Goal: Information Seeking & Learning: Learn about a topic

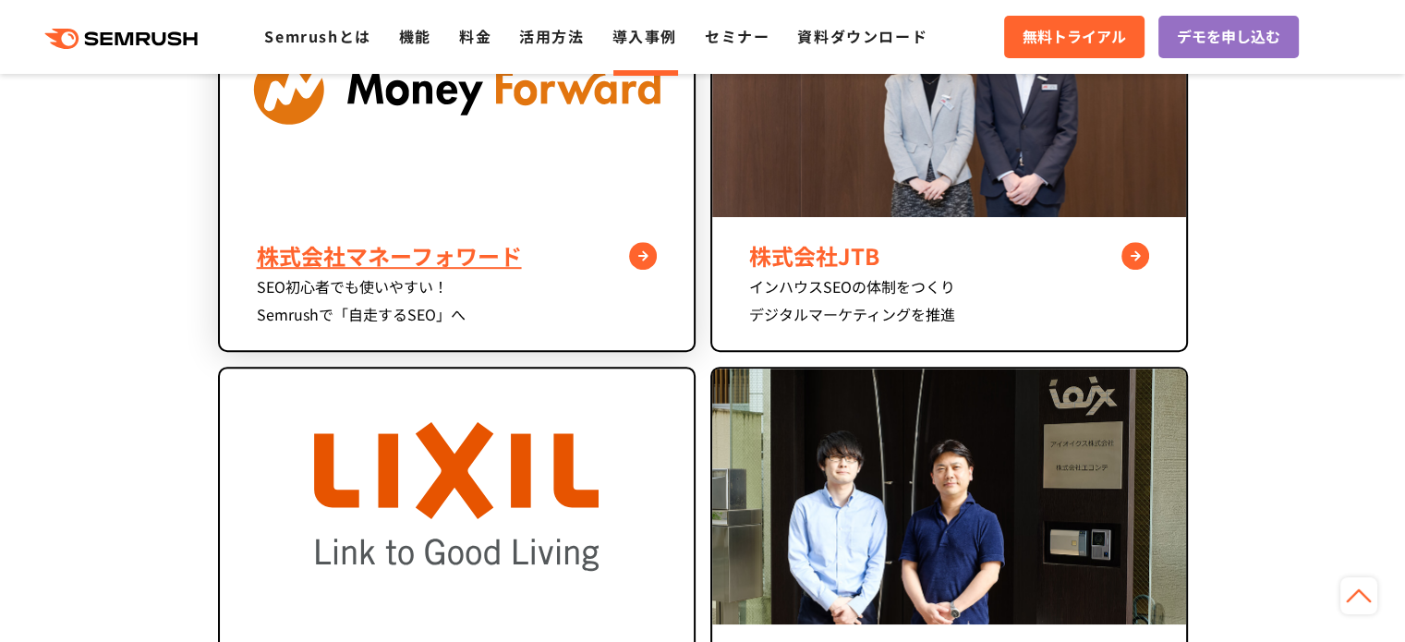
click at [496, 249] on div "株式会社マネーフォワード" at bounding box center [457, 255] width 400 height 33
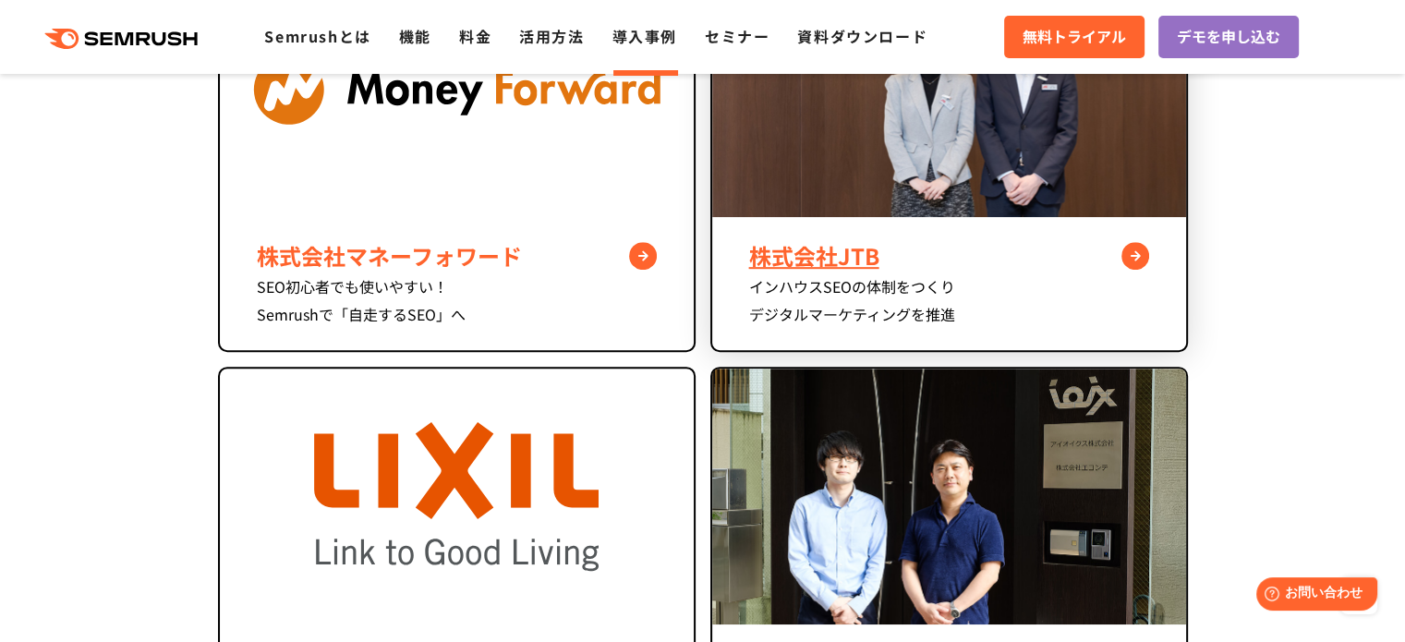
click at [824, 186] on img at bounding box center [949, 89] width 474 height 256
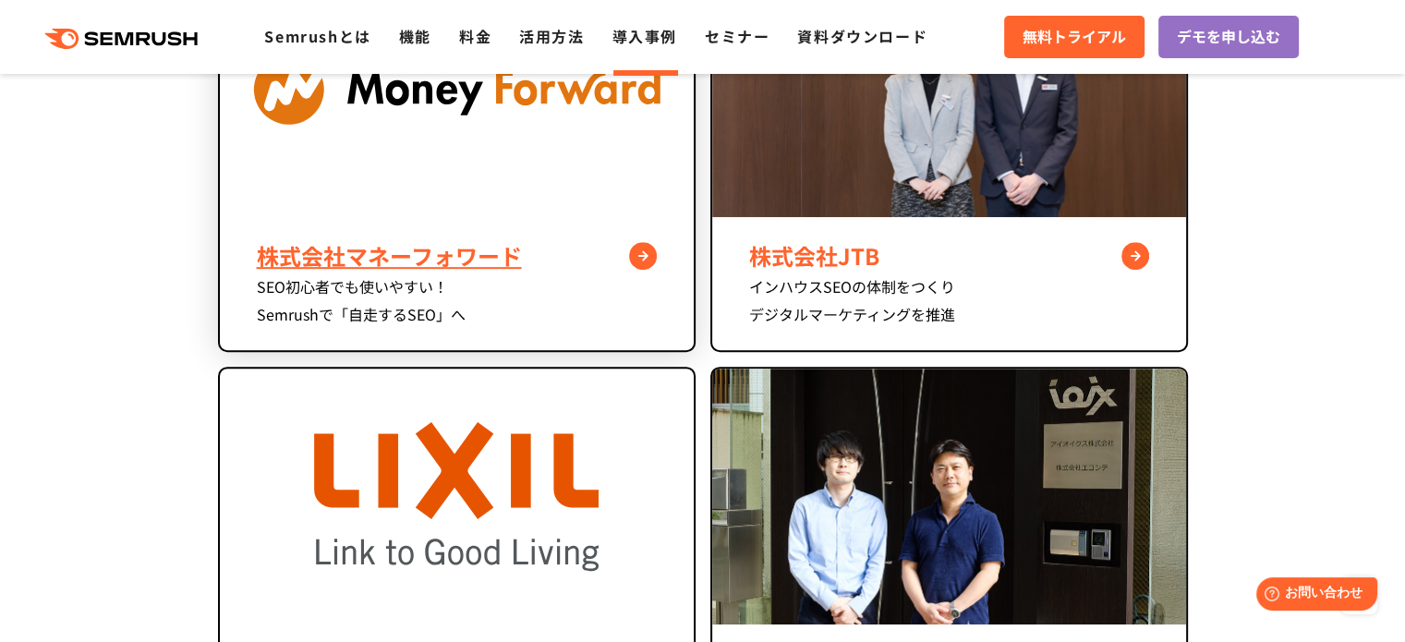
scroll to position [1201, 0]
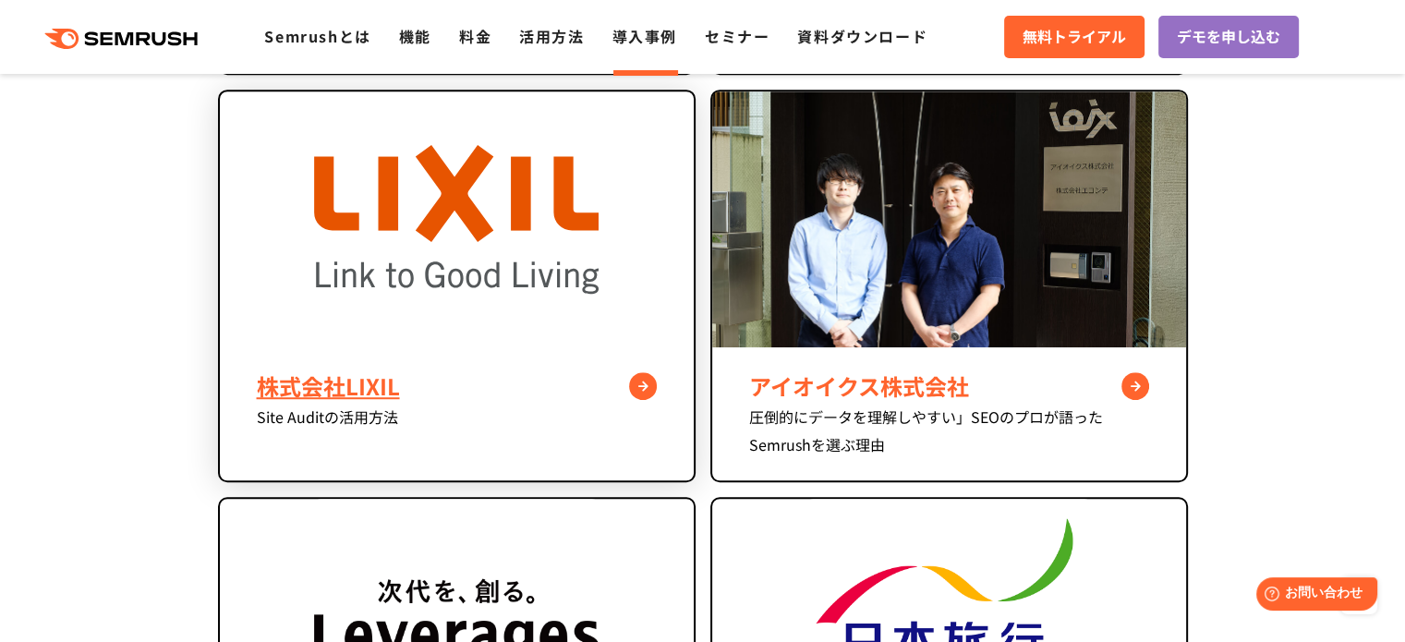
click at [517, 287] on img at bounding box center [456, 219] width 285 height 256
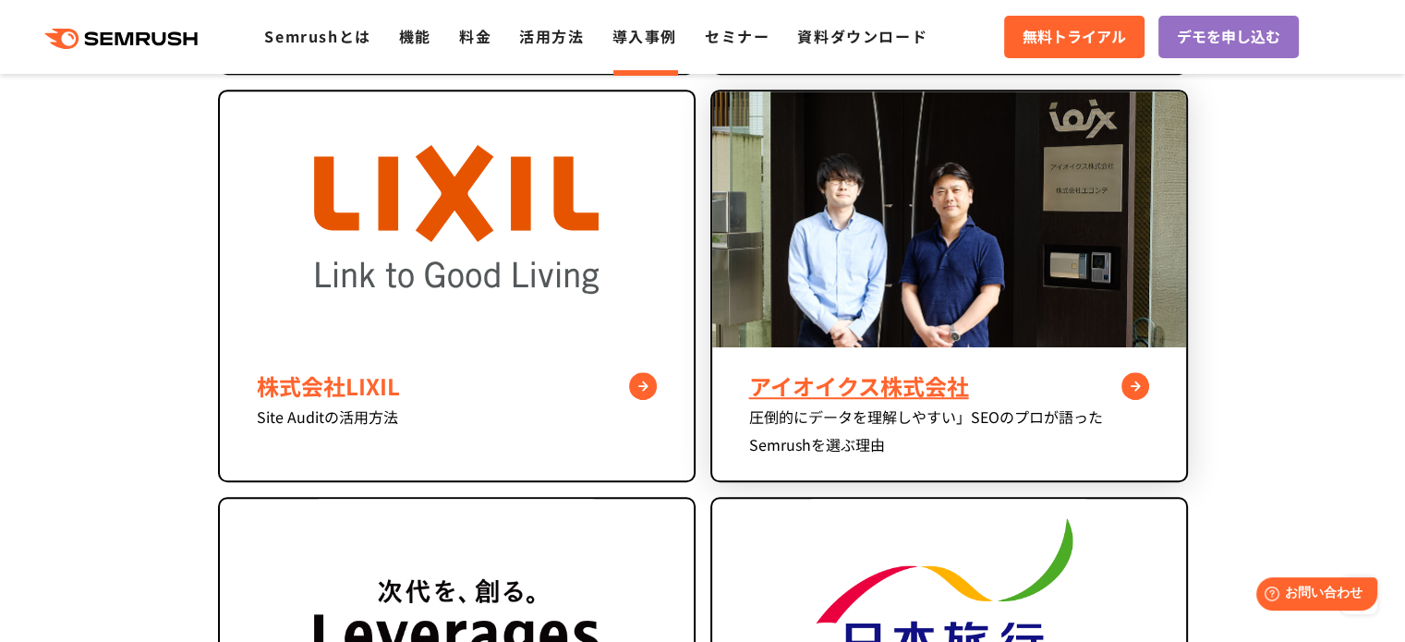
click at [972, 306] on img at bounding box center [949, 219] width 474 height 257
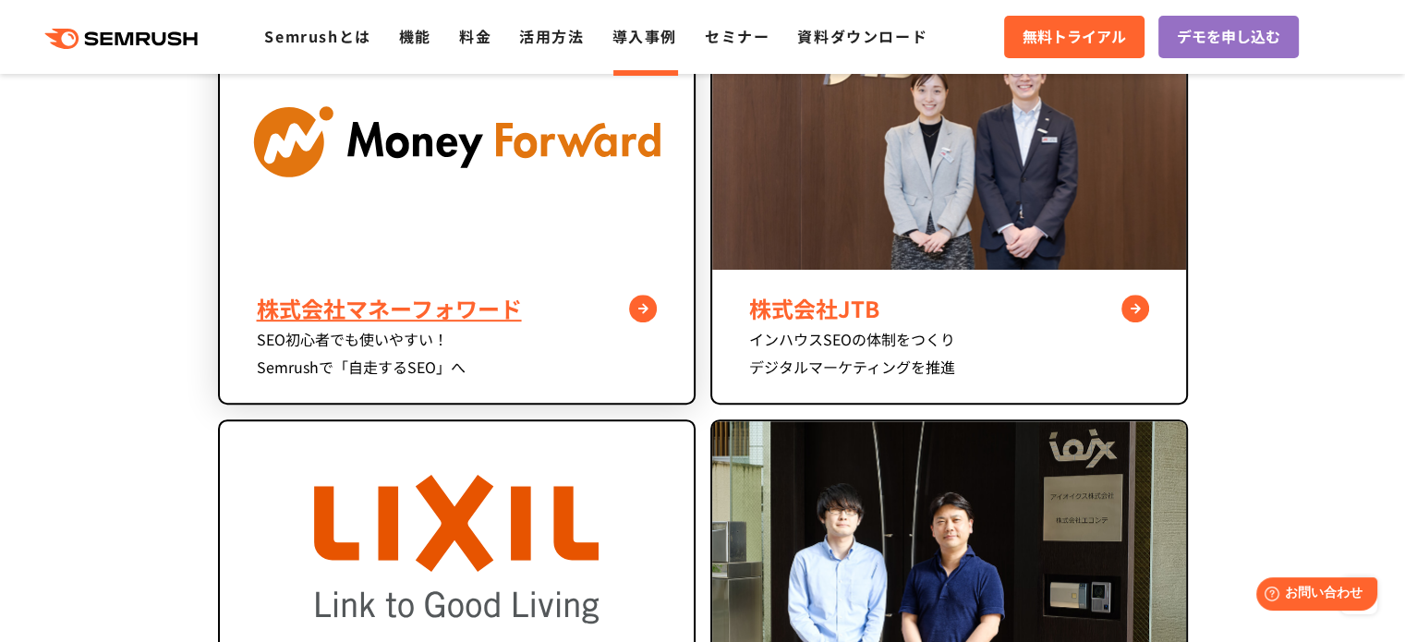
scroll to position [739, 0]
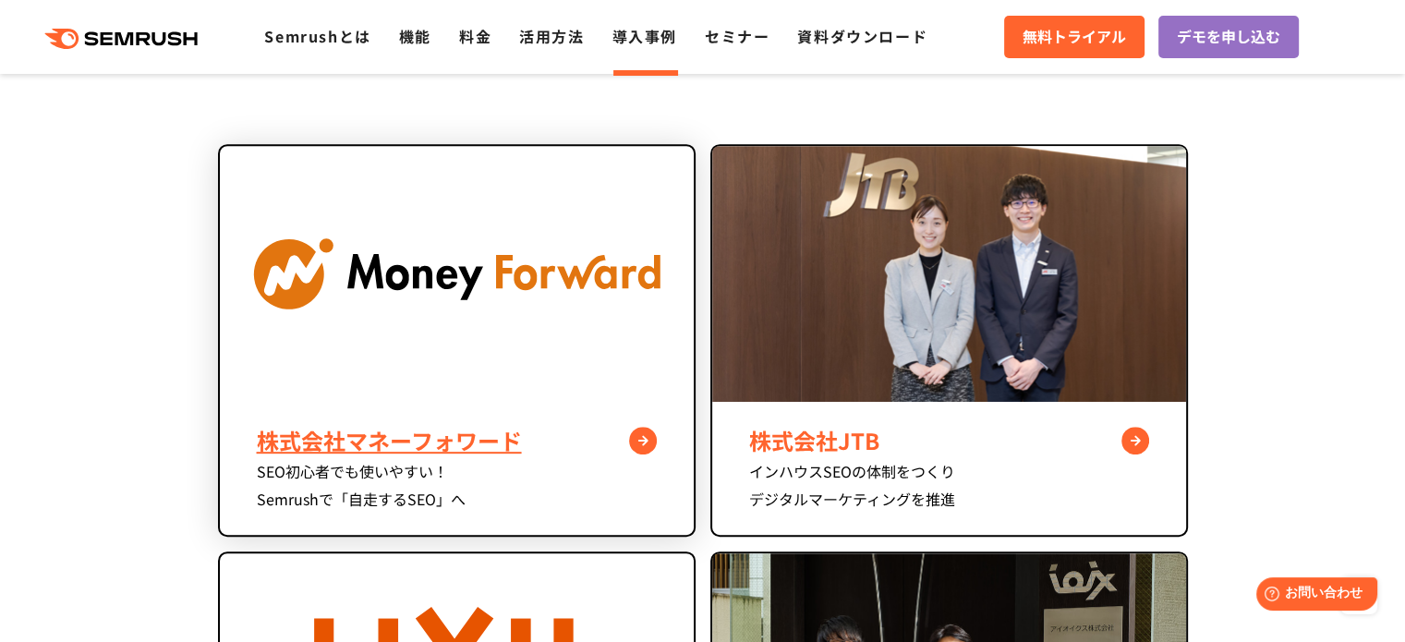
click at [479, 329] on img at bounding box center [457, 274] width 474 height 256
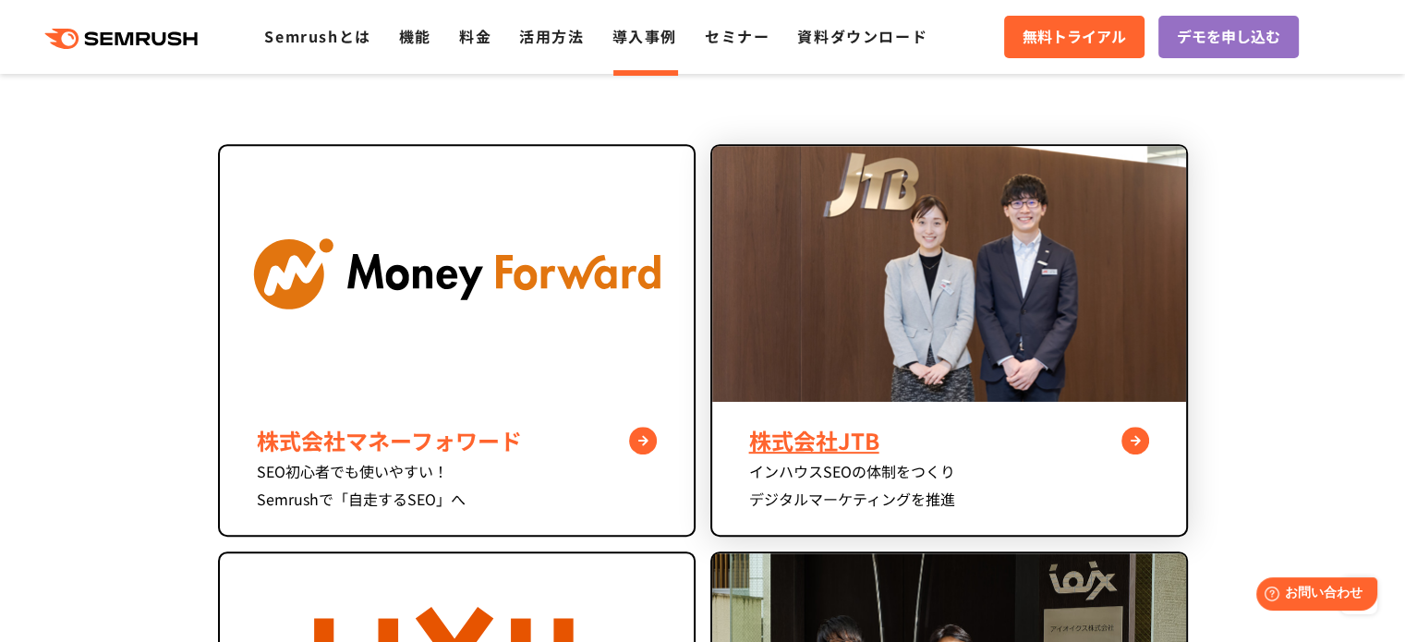
click at [867, 254] on img at bounding box center [949, 274] width 474 height 256
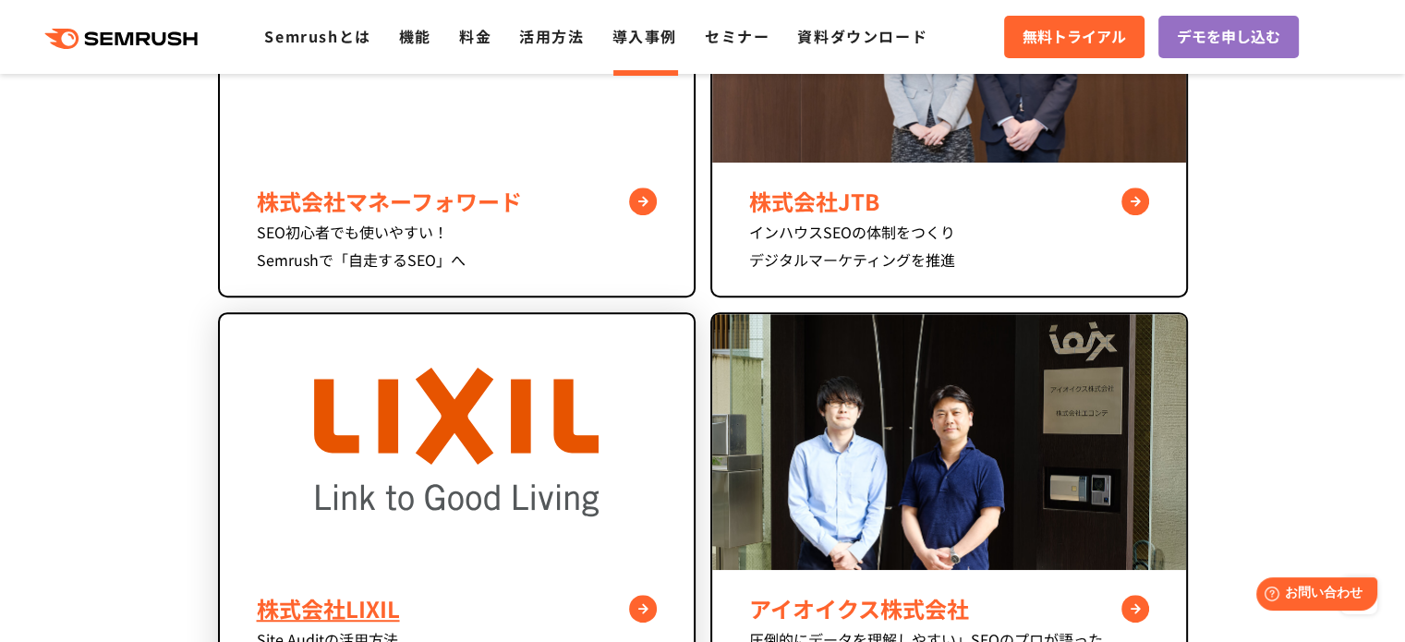
scroll to position [1016, 0]
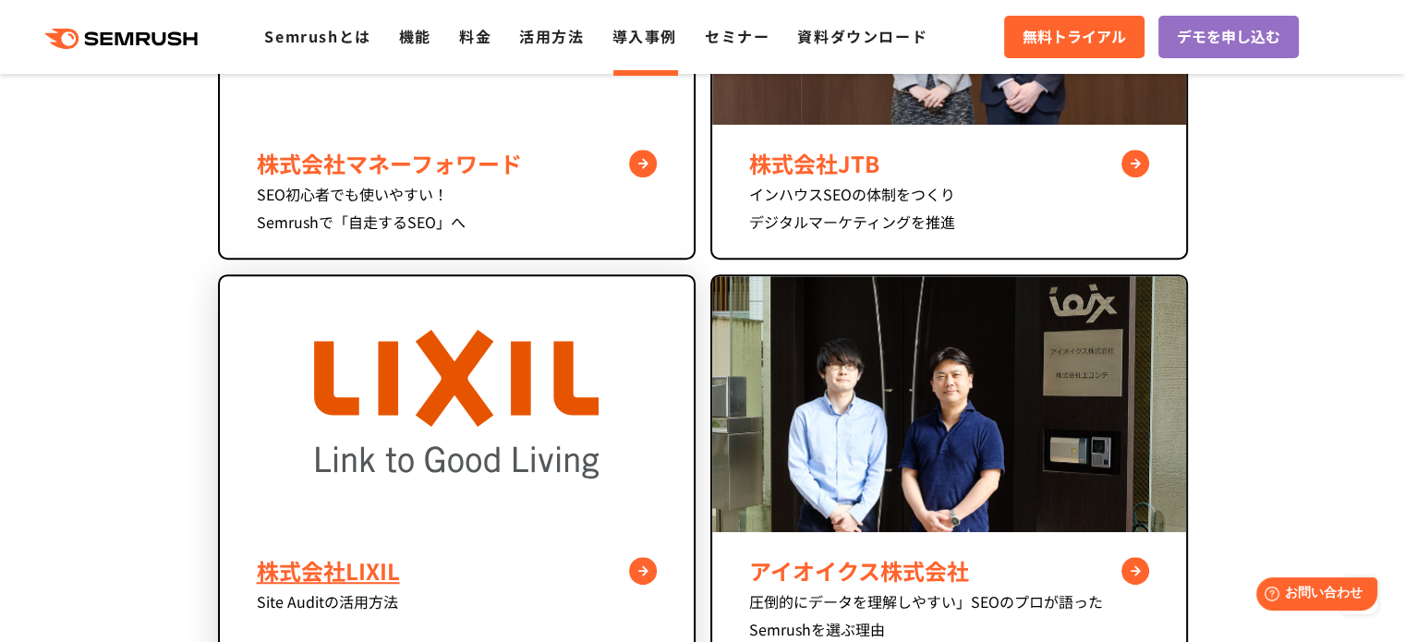
click at [472, 339] on img at bounding box center [456, 404] width 285 height 256
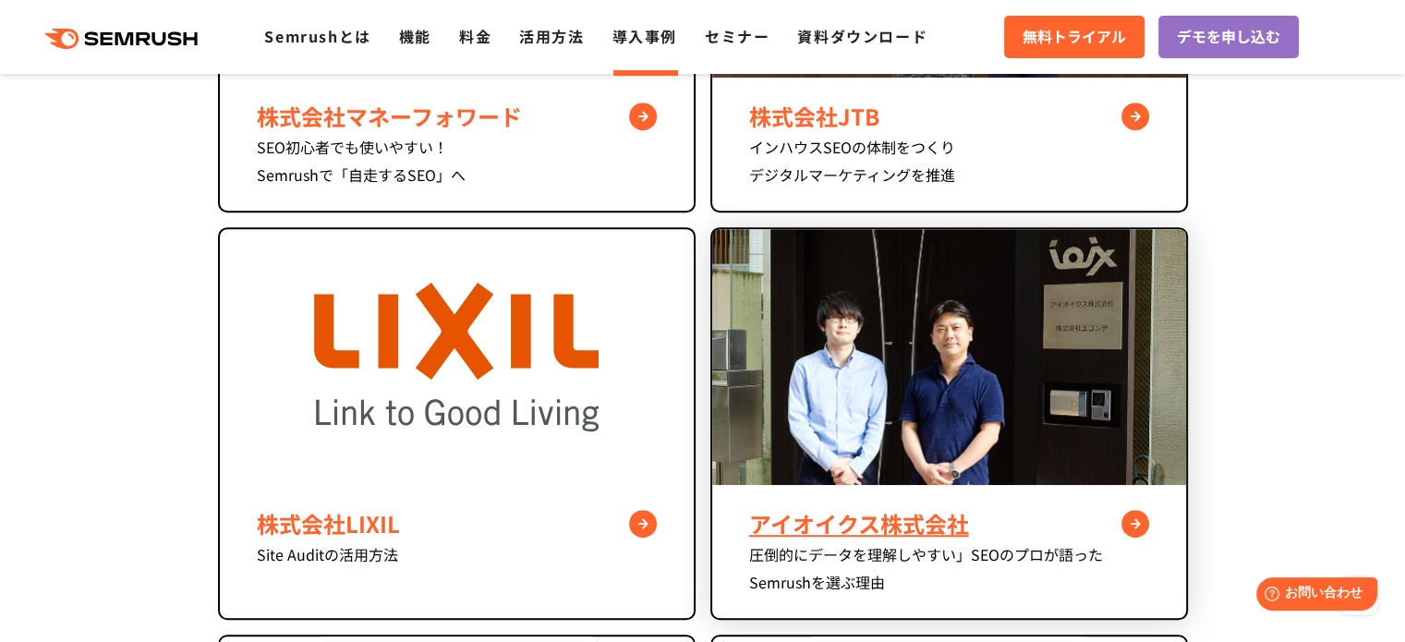
scroll to position [1109, 0]
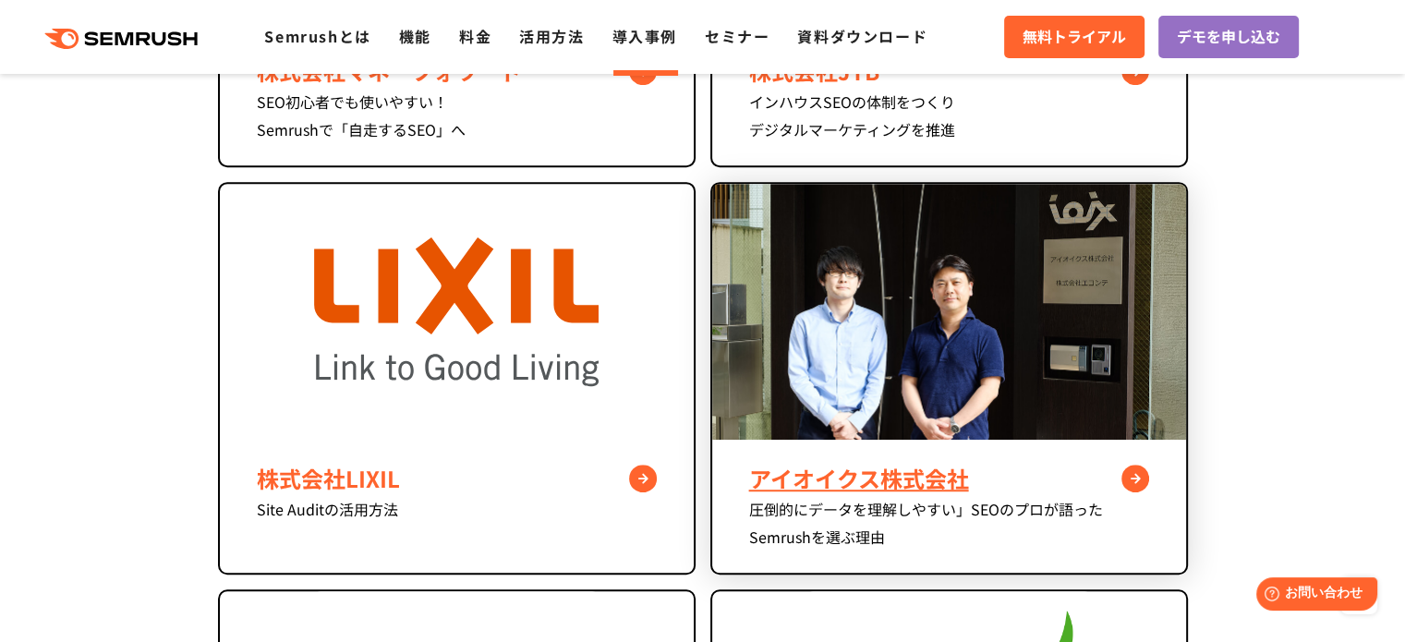
click at [839, 309] on img at bounding box center [949, 312] width 474 height 257
